Goal: Task Accomplishment & Management: Use online tool/utility

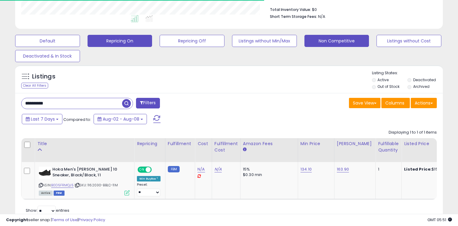
scroll to position [124, 248]
click at [94, 105] on input "**********" at bounding box center [72, 103] width 101 height 11
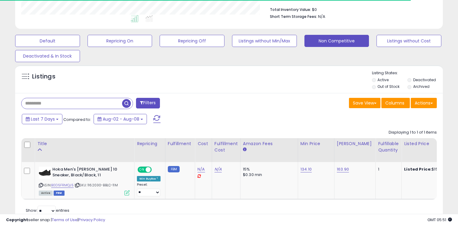
click at [327, 46] on div "Default Repricing On Repricing Off Listings without Min/Max Non Competitive Lis…" at bounding box center [229, 47] width 443 height 30
click at [326, 43] on button "Non Competitive" at bounding box center [337, 41] width 65 height 12
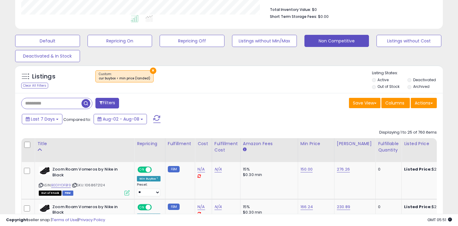
click at [384, 85] on label "Out of Stock" at bounding box center [389, 86] width 22 height 5
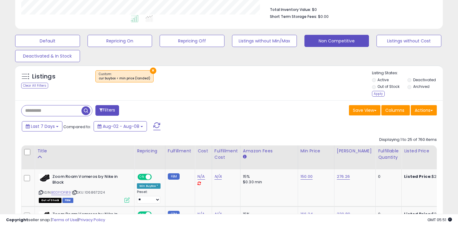
click at [422, 77] on ul "Active Deactivated Out of Stock Archived" at bounding box center [407, 83] width 71 height 13
click at [421, 76] on div "Listing States: Active Deactivated Out of Stock Archived Apply" at bounding box center [407, 84] width 71 height 28
click at [415, 78] on label "Deactivated" at bounding box center [424, 79] width 23 height 5
click at [379, 94] on div "Apply" at bounding box center [378, 94] width 13 height 6
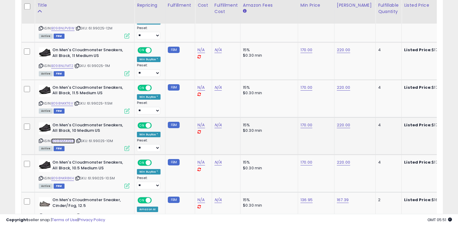
click at [69, 138] on link "B098NM355R" at bounding box center [63, 140] width 24 height 5
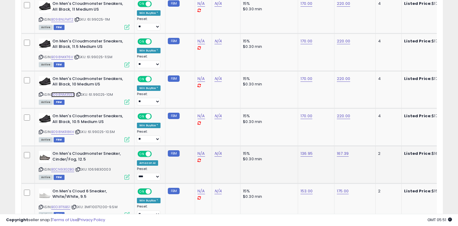
scroll to position [911, 0]
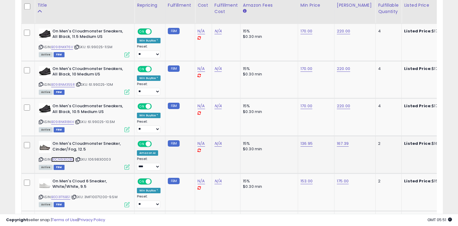
click at [68, 157] on link "B0CN93G2BG" at bounding box center [62, 159] width 23 height 5
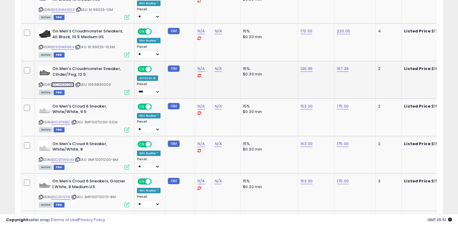
scroll to position [1014, 0]
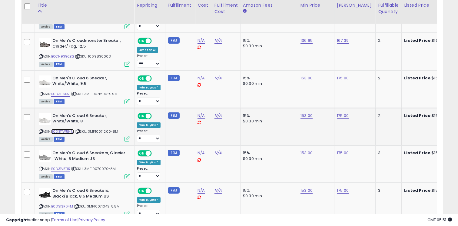
click at [67, 129] on link "B0D31TW5HM" at bounding box center [62, 131] width 23 height 5
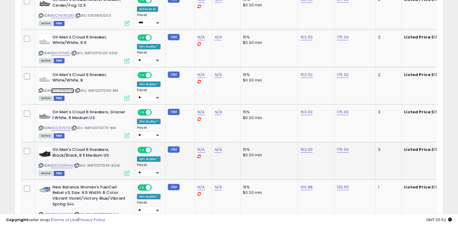
scroll to position [1061, 0]
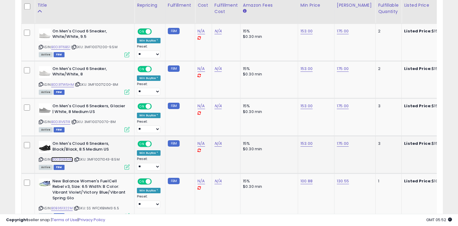
click at [70, 157] on link "B0D31SR64M" at bounding box center [62, 159] width 22 height 5
type input "***"
click button "submit" at bounding box center [324, 122] width 10 height 9
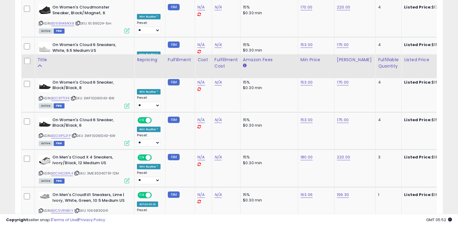
scroll to position [410, 0]
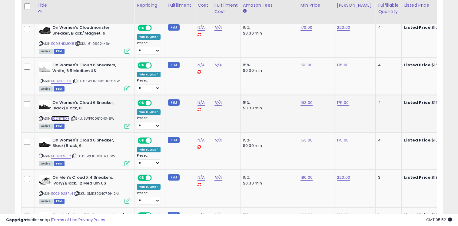
click at [59, 119] on link "B0D31TTD1K" at bounding box center [60, 118] width 18 height 5
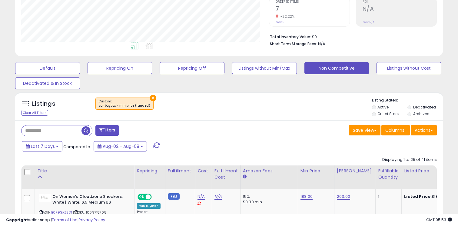
scroll to position [135, 0]
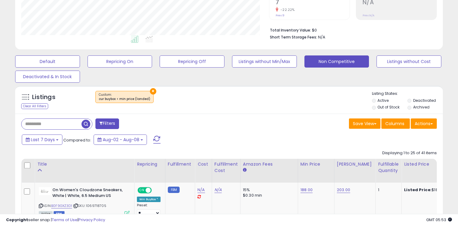
click at [151, 93] on button "×" at bounding box center [153, 91] width 6 height 6
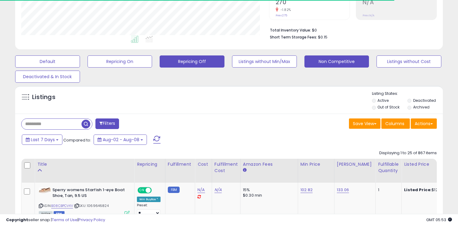
click at [80, 61] on button "Repricing Off" at bounding box center [47, 61] width 65 height 12
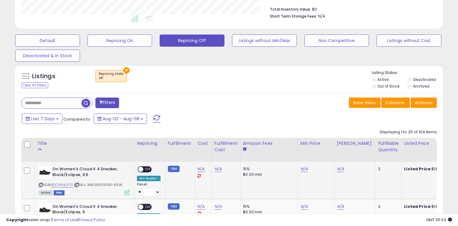
scroll to position [242, 0]
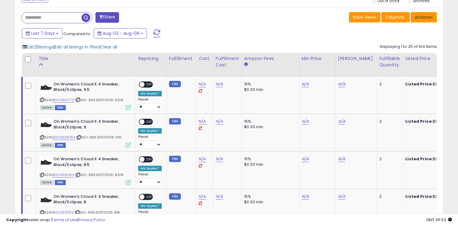
click at [412, 15] on button "Actions" at bounding box center [424, 17] width 26 height 10
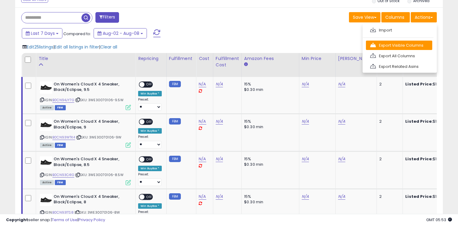
click at [412, 45] on link "Export Visible Columns" at bounding box center [399, 45] width 66 height 9
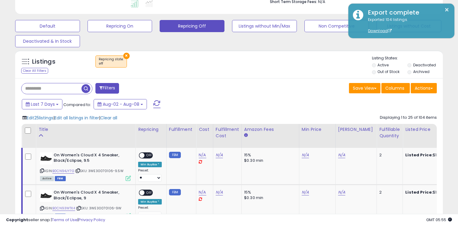
scroll to position [167, 0]
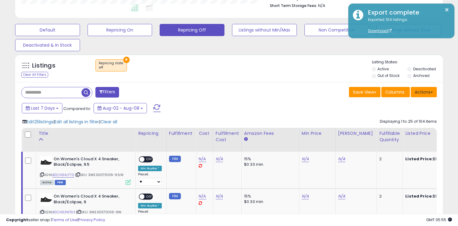
click at [427, 91] on button "Actions" at bounding box center [424, 92] width 26 height 10
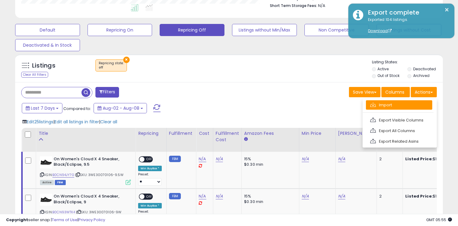
click at [403, 103] on link "Import" at bounding box center [399, 104] width 66 height 9
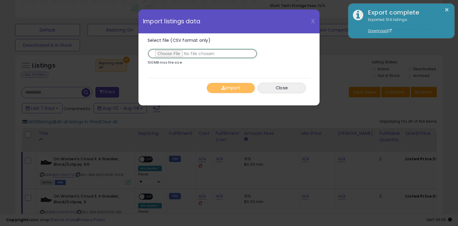
click at [176, 50] on input "Select file (CSV format only)" at bounding box center [203, 53] width 110 height 10
type input "**********"
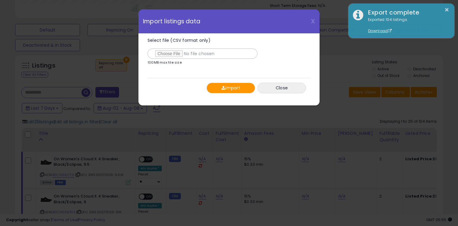
click at [236, 83] on button "Import" at bounding box center [231, 88] width 48 height 11
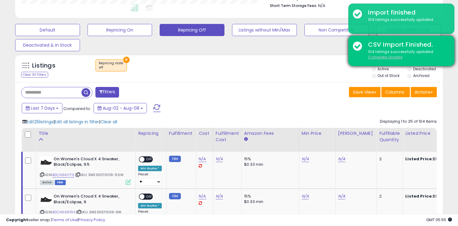
click at [390, 55] on u "Complete Update" at bounding box center [385, 57] width 34 height 5
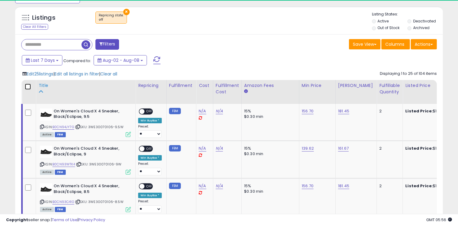
scroll to position [124, 248]
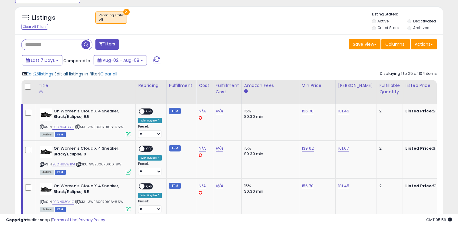
click at [90, 74] on span "Edit all listings in filter" at bounding box center [77, 74] width 45 height 6
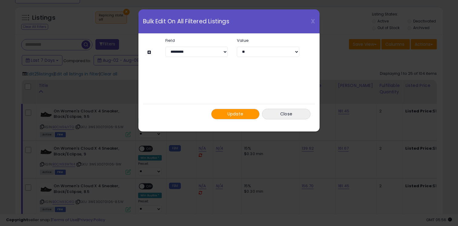
click at [150, 52] on button at bounding box center [150, 52] width 5 height 5
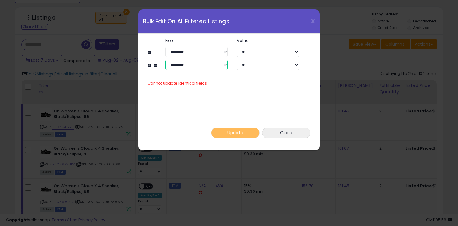
click at [196, 67] on select "**********" at bounding box center [196, 65] width 62 height 10
select select "**********"
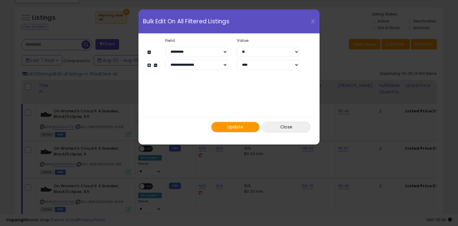
select select "*****"
click at [247, 128] on button "Update" at bounding box center [235, 127] width 48 height 11
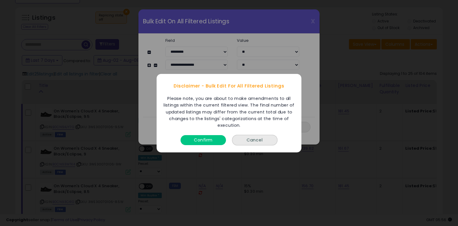
click at [217, 139] on button "Confirm" at bounding box center [203, 140] width 45 height 10
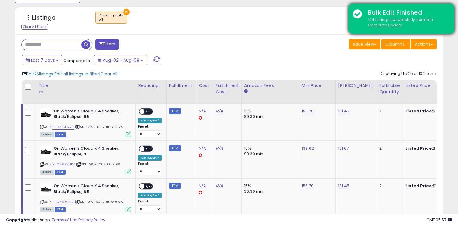
click at [379, 26] on u "Complete Update" at bounding box center [385, 24] width 34 height 5
